Goal: Task Accomplishment & Management: Manage account settings

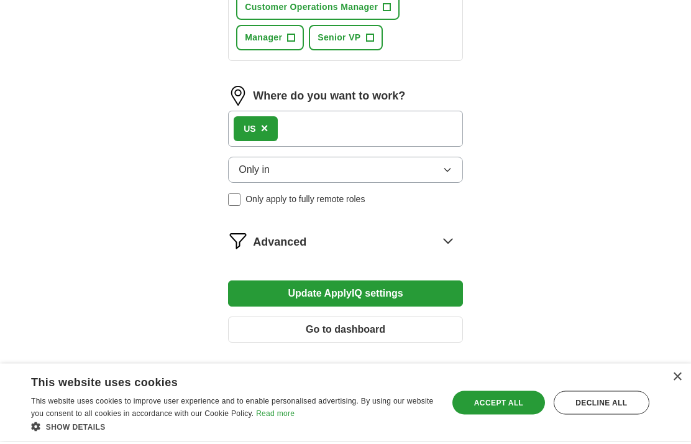
scroll to position [925, 0]
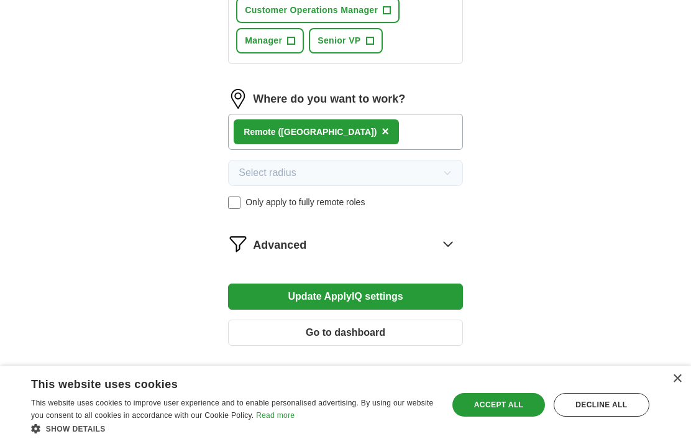
click at [448, 244] on icon at bounding box center [448, 244] width 20 height 20
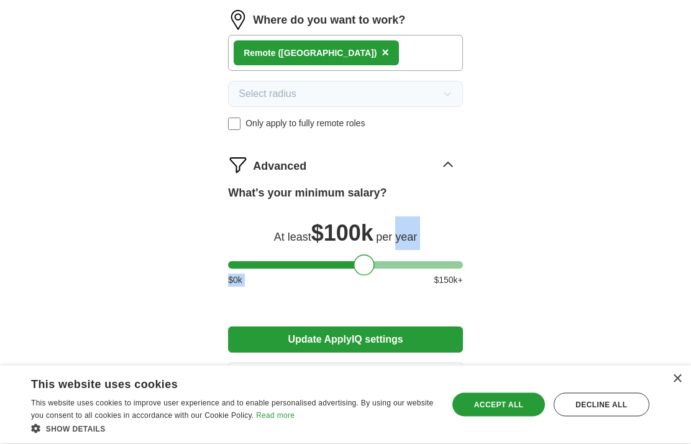
click at [409, 342] on button "Update ApplyIQ settings" at bounding box center [345, 340] width 235 height 26
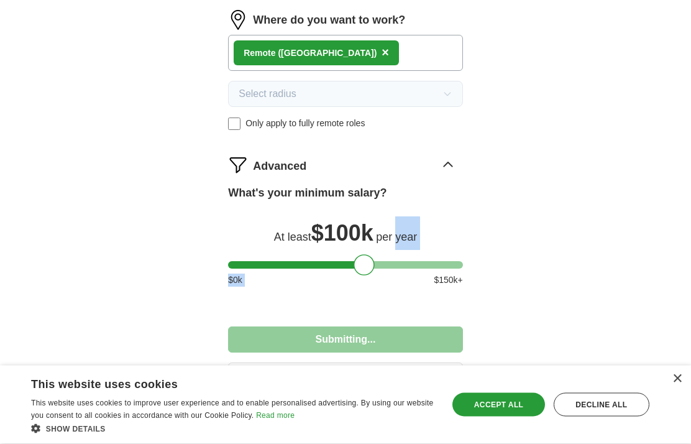
scroll to position [1004, 0]
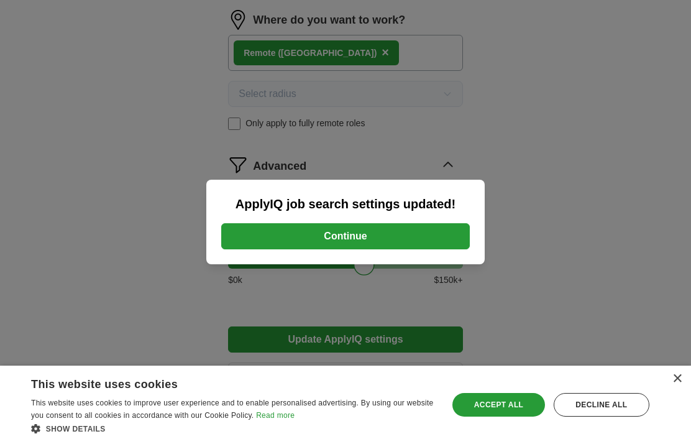
click at [383, 249] on button "Continue" at bounding box center [345, 236] width 249 height 26
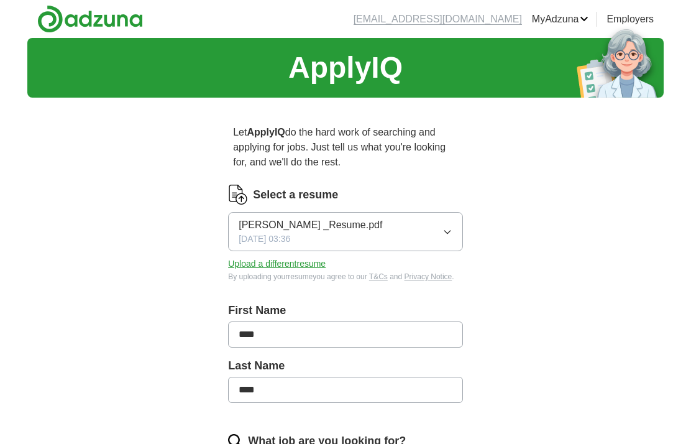
click at [294, 266] on button "Upload a different resume" at bounding box center [277, 263] width 98 height 13
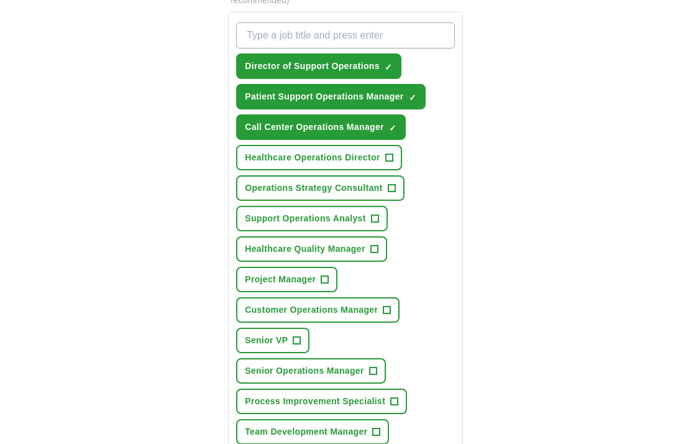
scroll to position [474, 0]
click at [391, 311] on span "+" at bounding box center [387, 310] width 7 height 10
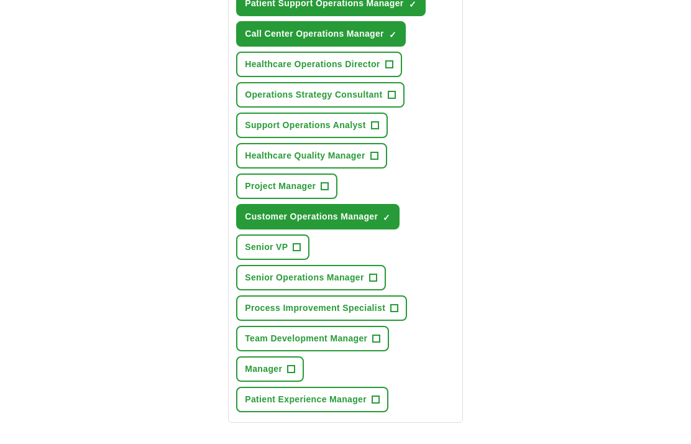
scroll to position [567, 0]
click at [370, 278] on span "+" at bounding box center [372, 278] width 7 height 10
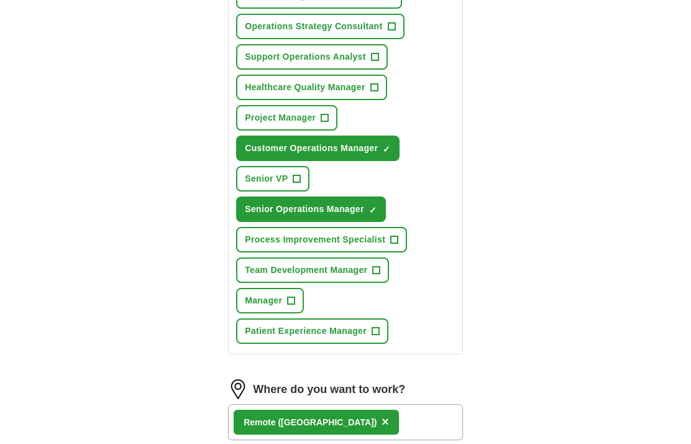
scroll to position [635, 0]
click at [374, 270] on span "+" at bounding box center [376, 270] width 7 height 10
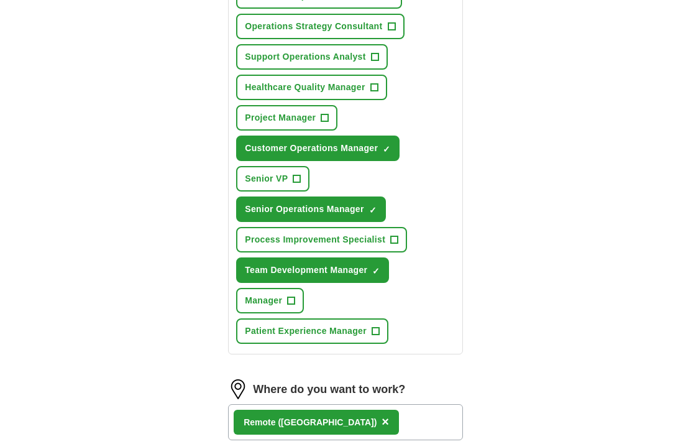
click at [286, 300] on button "Manager +" at bounding box center [270, 300] width 68 height 25
click at [377, 333] on span "+" at bounding box center [375, 331] width 7 height 10
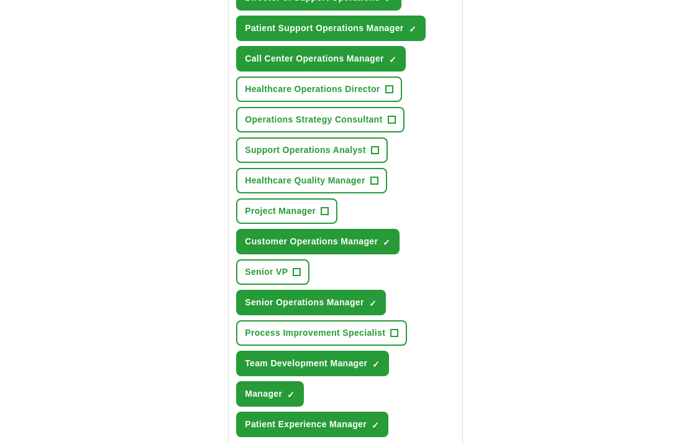
scroll to position [541, 0]
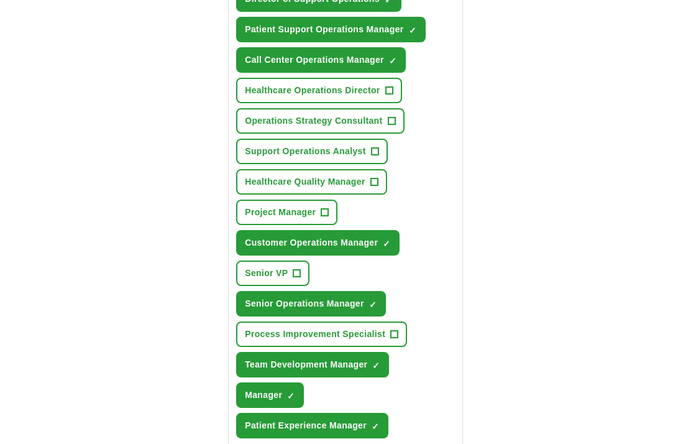
click at [375, 178] on span "+" at bounding box center [373, 182] width 7 height 10
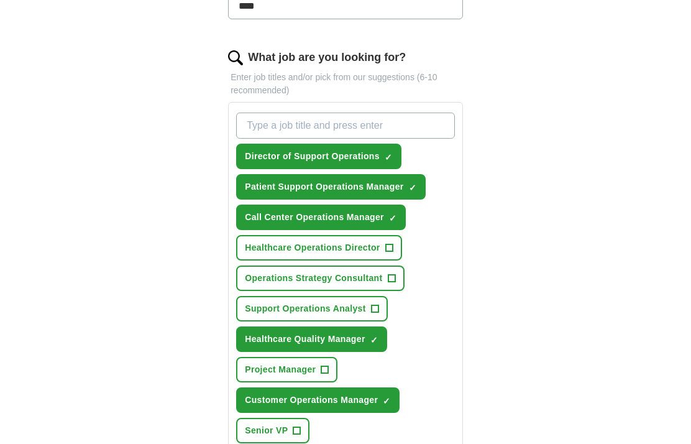
scroll to position [384, 0]
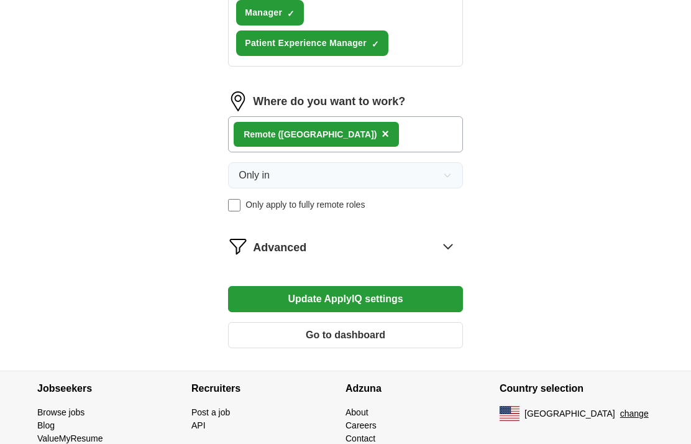
click at [363, 296] on button "Update ApplyIQ settings" at bounding box center [345, 300] width 235 height 26
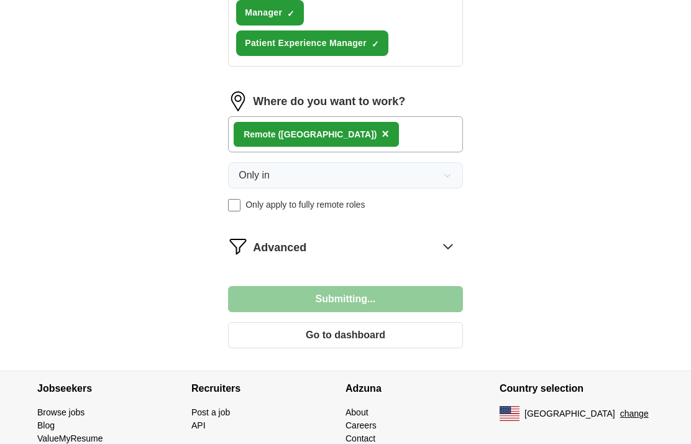
scroll to position [923, 0]
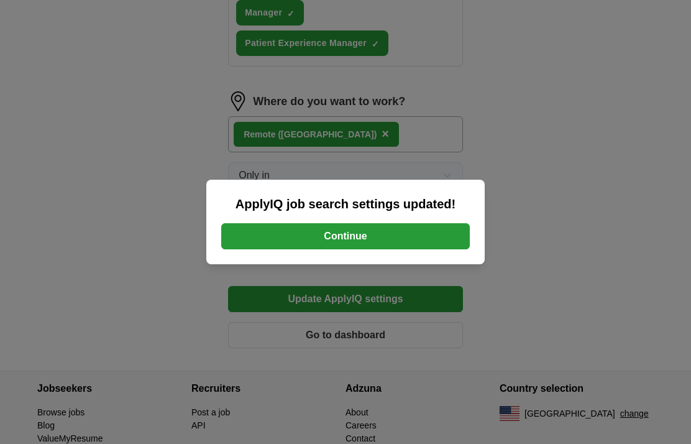
click at [377, 249] on button "Continue" at bounding box center [345, 236] width 249 height 26
